Goal: Task Accomplishment & Management: Manage account settings

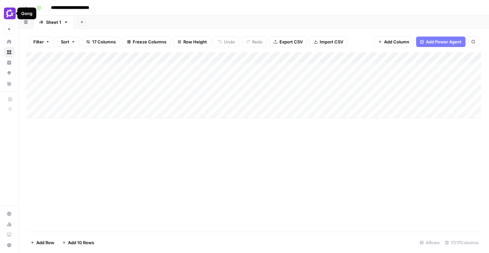
click at [390, 43] on span "Add Column" at bounding box center [396, 42] width 25 height 7
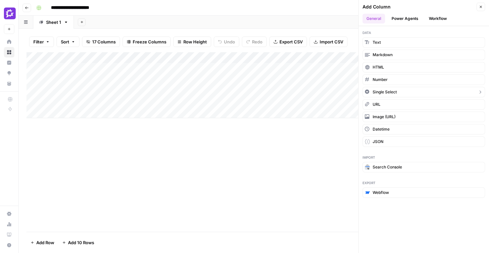
click at [398, 94] on button "Single Select" at bounding box center [423, 92] width 122 height 10
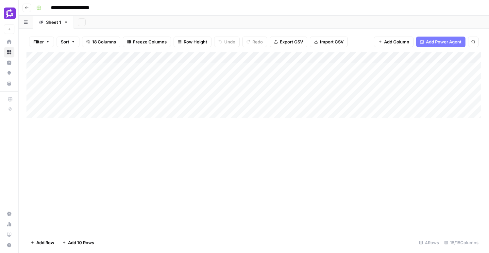
drag, startPoint x: 424, startPoint y: 56, endPoint x: 172, endPoint y: 72, distance: 252.0
click at [172, 72] on div "Add Column" at bounding box center [253, 85] width 454 height 66
click at [166, 54] on div "Add Column" at bounding box center [253, 85] width 454 height 66
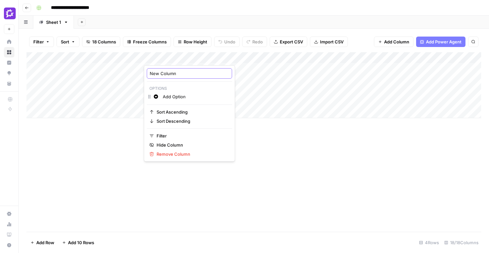
click at [166, 73] on input "New Column" at bounding box center [189, 73] width 79 height 7
type input "Status"
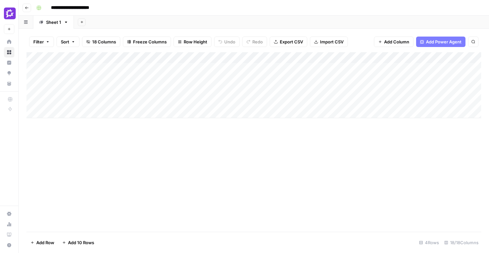
click at [288, 175] on div "Add Column" at bounding box center [253, 142] width 454 height 180
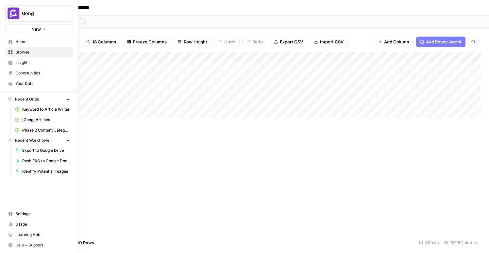
click at [10, 43] on icon at bounding box center [10, 42] width 5 height 5
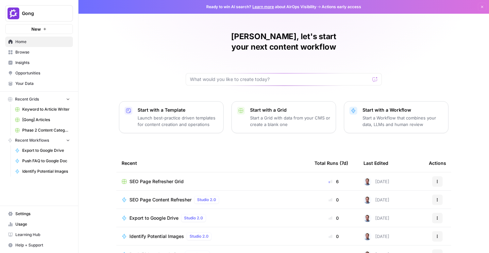
click at [28, 56] on link "Browse" at bounding box center [39, 52] width 68 height 10
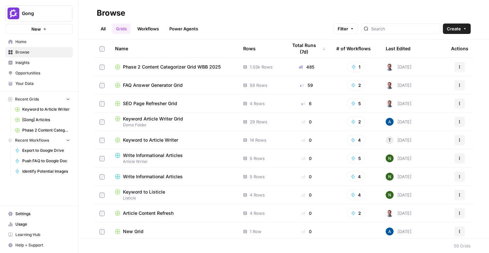
click at [172, 86] on span "FAQ Answer Generator Grid" at bounding box center [153, 85] width 60 height 7
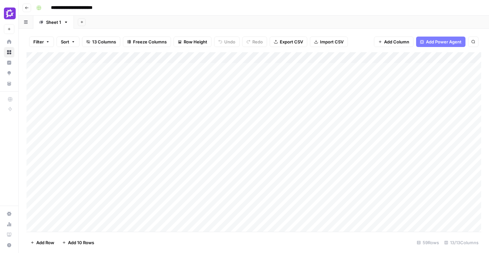
click at [178, 57] on div "Add Column" at bounding box center [253, 142] width 454 height 180
drag, startPoint x: 194, startPoint y: 57, endPoint x: 228, endPoint y: 60, distance: 34.1
click at [228, 60] on div at bounding box center [203, 58] width 80 height 13
click at [265, 65] on div "Add Column" at bounding box center [253, 142] width 454 height 180
click at [291, 39] on span "Export CSV" at bounding box center [291, 42] width 23 height 7
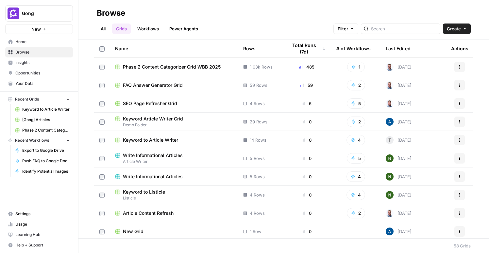
click at [158, 94] on tr "SEO Page Refresher Grid 4 Rows 6 5 [DATE] Actions" at bounding box center [283, 103] width 379 height 18
click at [158, 85] on span "FAQ Answer Generator Grid" at bounding box center [153, 85] width 60 height 7
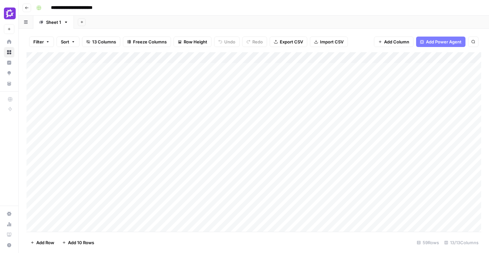
drag, startPoint x: 181, startPoint y: 57, endPoint x: 324, endPoint y: 53, distance: 143.4
click at [328, 53] on div "Add Column" at bounding box center [253, 142] width 454 height 180
drag, startPoint x: 284, startPoint y: 58, endPoint x: 225, endPoint y: 57, distance: 59.1
click at [225, 57] on div "Add Column" at bounding box center [253, 142] width 454 height 180
click at [355, 58] on div "Add Column" at bounding box center [253, 142] width 454 height 180
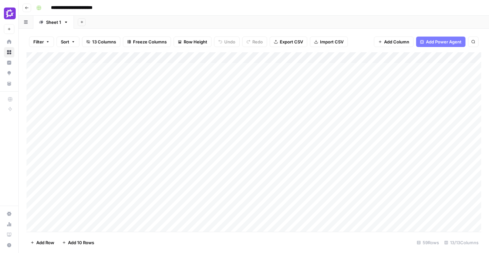
click at [193, 56] on div "Add Column" at bounding box center [253, 142] width 454 height 180
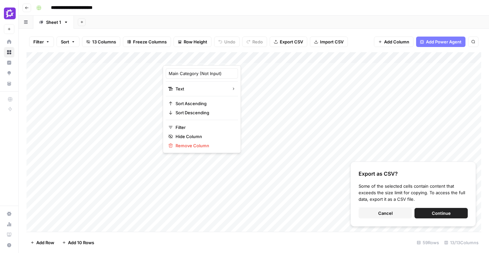
click at [180, 56] on div at bounding box center [203, 58] width 80 height 13
click at [132, 132] on div "Add Column" at bounding box center [253, 142] width 454 height 180
click at [202, 57] on div "Add Column" at bounding box center [253, 142] width 454 height 180
click at [233, 67] on div "Add Column" at bounding box center [253, 142] width 454 height 180
drag, startPoint x: 228, startPoint y: 68, endPoint x: 349, endPoint y: 70, distance: 121.5
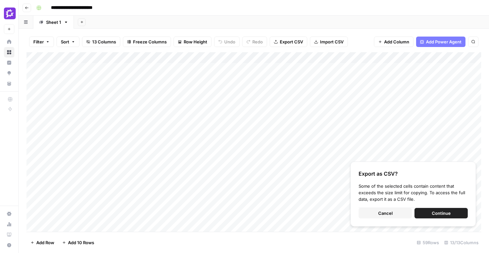
click at [349, 70] on div "Add Column" at bounding box center [253, 142] width 454 height 180
click at [404, 212] on button "Cancel" at bounding box center [384, 213] width 53 height 10
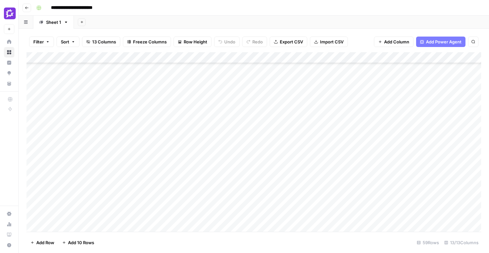
scroll to position [0, 0]
drag, startPoint x: 188, startPoint y: 73, endPoint x: 279, endPoint y: 124, distance: 104.8
click at [279, 124] on div "Add Column" at bounding box center [253, 142] width 454 height 180
drag, startPoint x: 219, startPoint y: 83, endPoint x: 360, endPoint y: 205, distance: 186.6
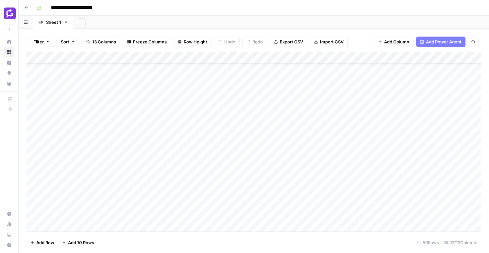
click at [360, 205] on div "Add Column" at bounding box center [253, 142] width 454 height 180
click at [198, 84] on div "Add Column" at bounding box center [253, 142] width 454 height 180
click at [138, 71] on div "Add Column" at bounding box center [253, 142] width 454 height 180
drag, startPoint x: 198, startPoint y: 76, endPoint x: 307, endPoint y: 77, distance: 109.4
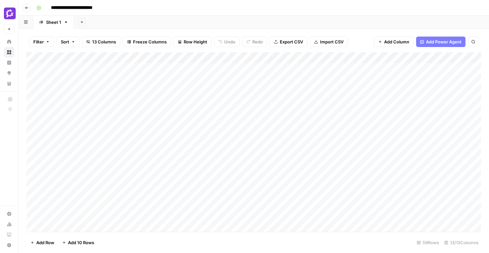
click at [307, 77] on div "Add Column" at bounding box center [253, 142] width 454 height 180
click at [227, 86] on div "Add Column" at bounding box center [253, 142] width 454 height 180
click at [263, 105] on div "Add Column" at bounding box center [253, 142] width 454 height 180
drag, startPoint x: 212, startPoint y: 79, endPoint x: 395, endPoint y: 106, distance: 184.9
click at [395, 106] on div "Add Column" at bounding box center [253, 142] width 454 height 180
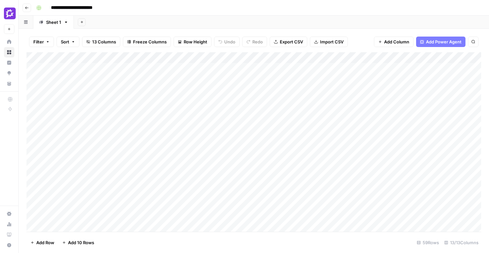
click at [219, 80] on div "Add Column" at bounding box center [253, 142] width 454 height 180
click at [209, 124] on div "Add Column" at bounding box center [253, 142] width 454 height 180
drag, startPoint x: 185, startPoint y: 80, endPoint x: 359, endPoint y: 206, distance: 215.2
click at [359, 206] on div "Add Column" at bounding box center [253, 142] width 454 height 180
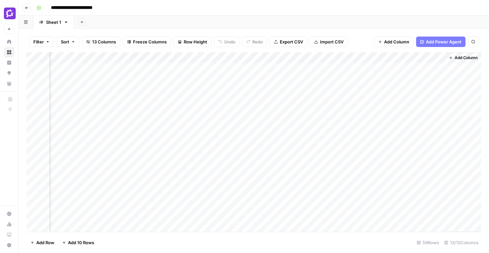
scroll to position [0, 508]
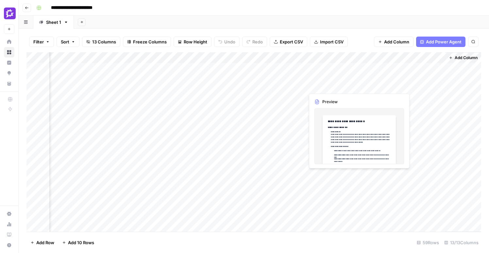
drag, startPoint x: 263, startPoint y: 70, endPoint x: 329, endPoint y: 77, distance: 66.0
click at [329, 77] on div "Add Column" at bounding box center [253, 142] width 454 height 180
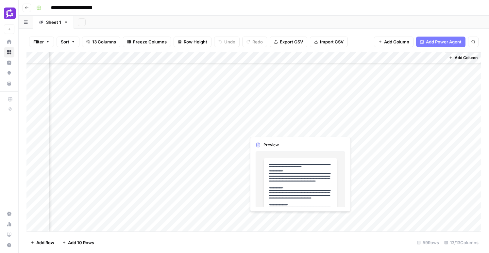
click at [264, 113] on div "Add Column" at bounding box center [253, 142] width 454 height 180
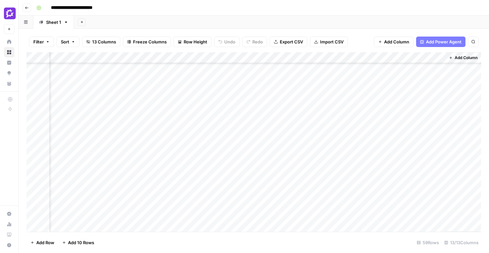
scroll to position [0, 508]
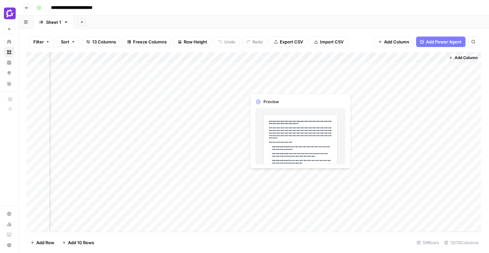
click at [284, 79] on div "Add Column" at bounding box center [253, 142] width 454 height 180
click at [277, 75] on div "Add Column" at bounding box center [253, 142] width 454 height 180
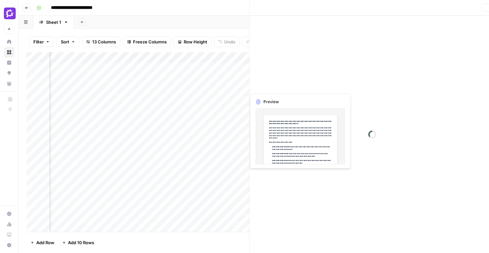
scroll to position [0, 507]
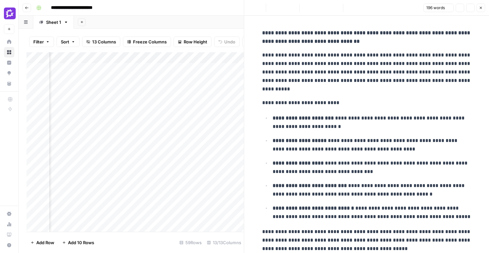
click at [317, 82] on p "**********" at bounding box center [366, 72] width 209 height 42
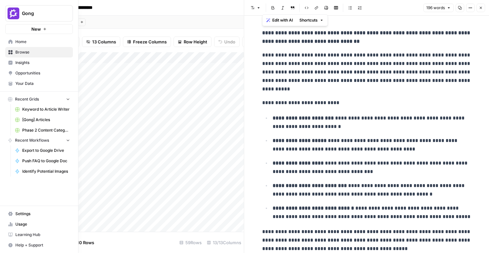
click at [15, 215] on span "Settings" at bounding box center [42, 214] width 55 height 6
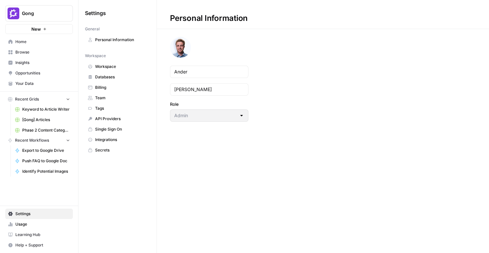
click at [99, 96] on span "Team" at bounding box center [121, 98] width 52 height 6
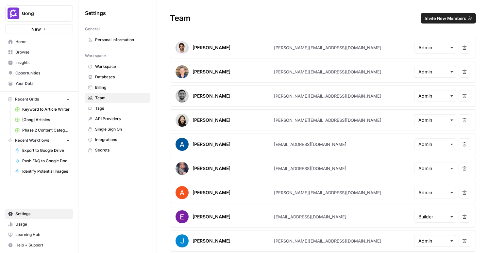
click at [443, 18] on span "Invite New Members" at bounding box center [444, 18] width 41 height 7
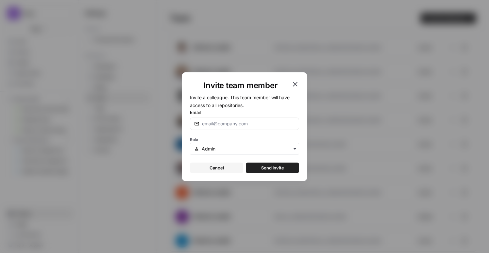
click at [250, 153] on div "button" at bounding box center [244, 149] width 109 height 12
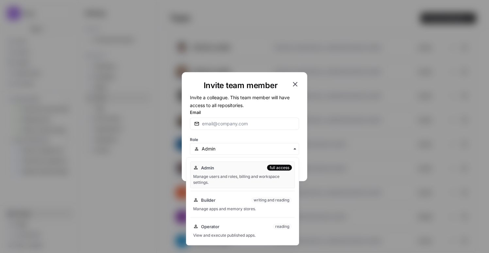
click at [360, 116] on div "Invite team member Invite a colleague. This team member will have access to all…" at bounding box center [244, 126] width 489 height 253
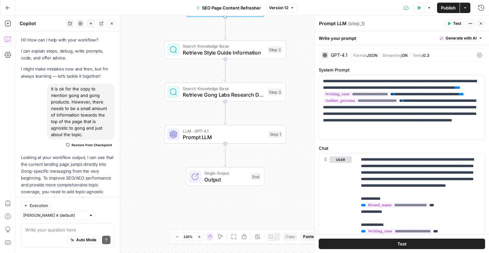
scroll to position [147, 0]
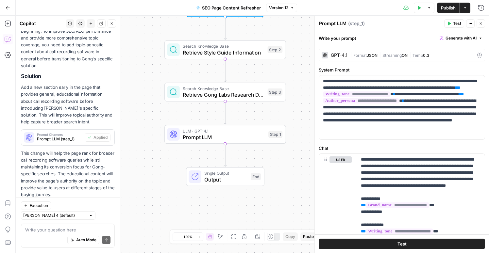
click at [11, 7] on button "Go Back" at bounding box center [8, 8] width 12 height 12
